Goal: Task Accomplishment & Management: Manage account settings

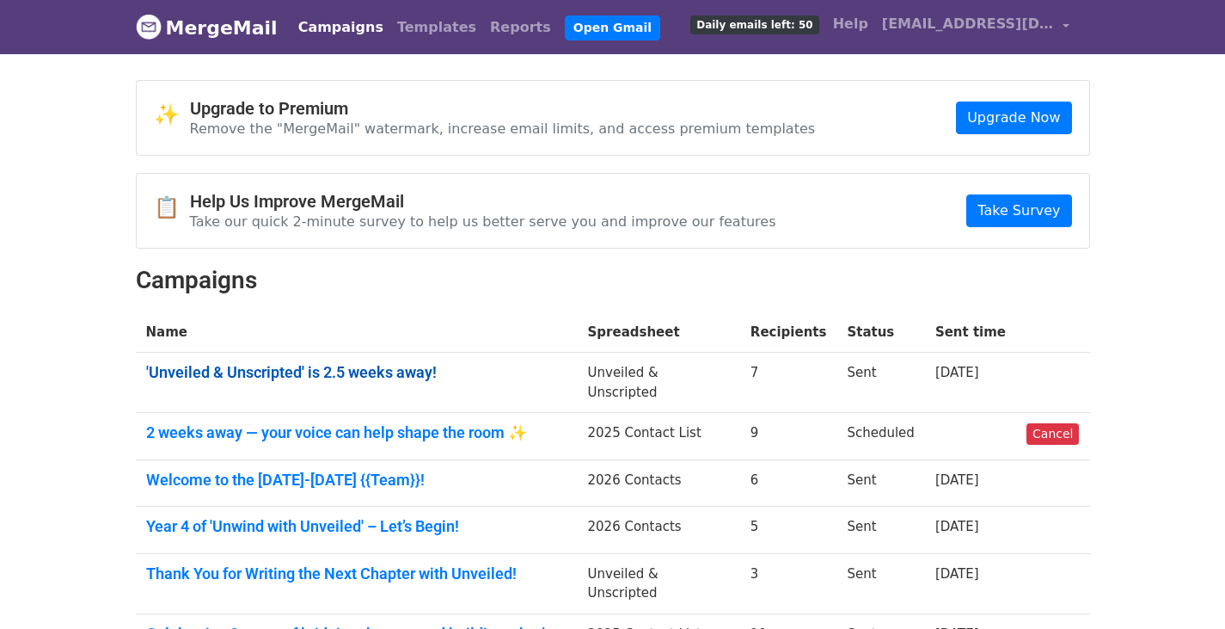
click at [267, 377] on link "'Unveiled & Unscripted' is 2.5 weeks away!" at bounding box center [356, 372] width 421 height 19
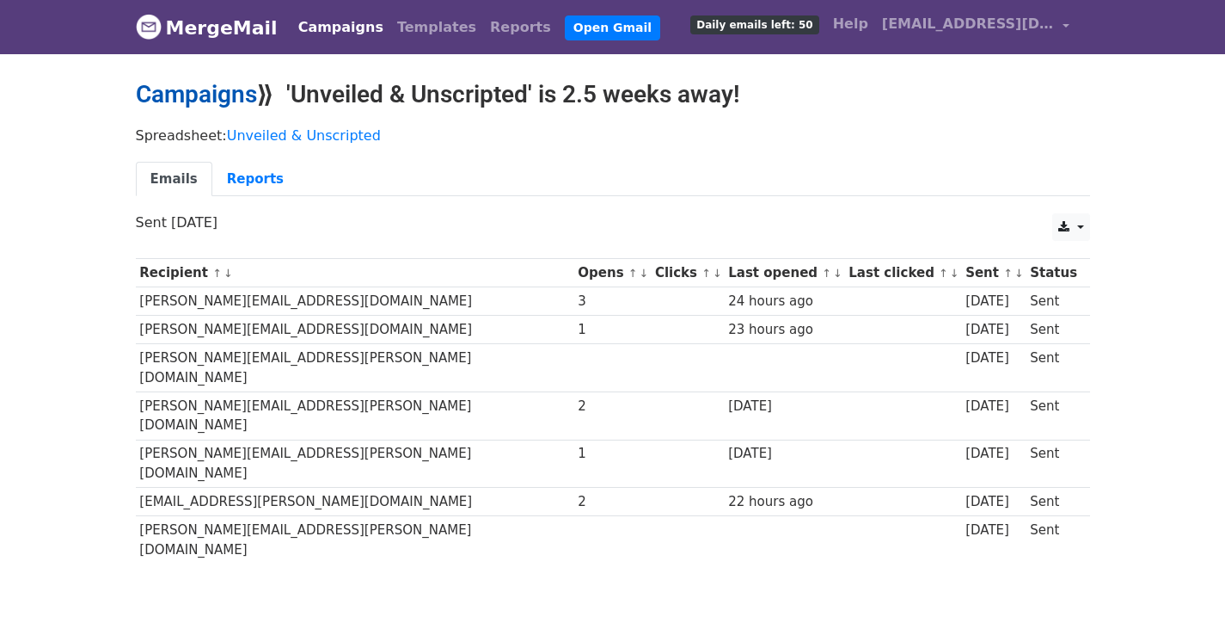
click at [206, 89] on link "Campaigns" at bounding box center [196, 94] width 121 height 28
